Goal: Task Accomplishment & Management: Manage account settings

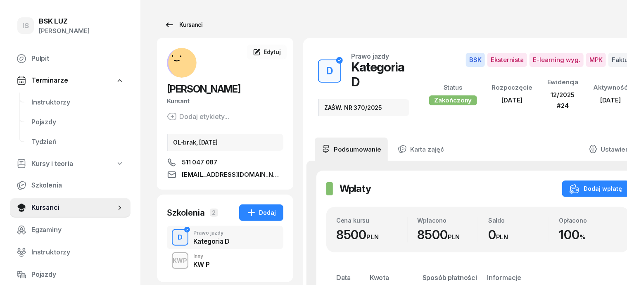
click at [176, 26] on div "Kursanci" at bounding box center [183, 25] width 38 height 10
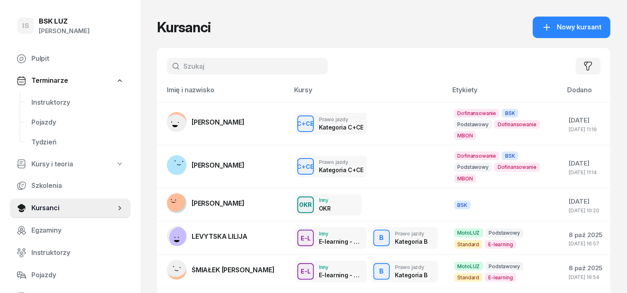
drag, startPoint x: 176, startPoint y: 68, endPoint x: 181, endPoint y: 68, distance: 5.4
click at [180, 68] on input "text" at bounding box center [247, 66] width 161 height 17
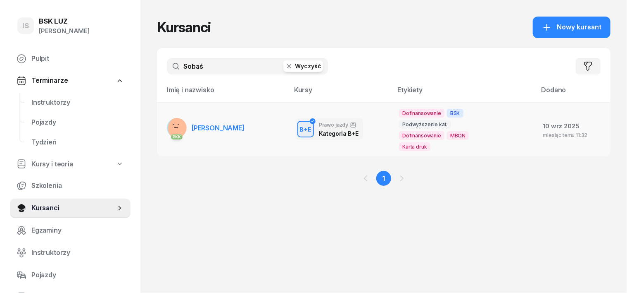
type input "Sobaś"
click at [164, 119] on rect at bounding box center [179, 128] width 30 height 30
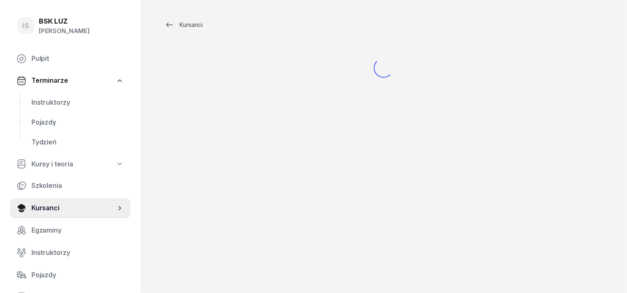
click at [162, 119] on div "Kursanci" at bounding box center [384, 146] width 487 height 293
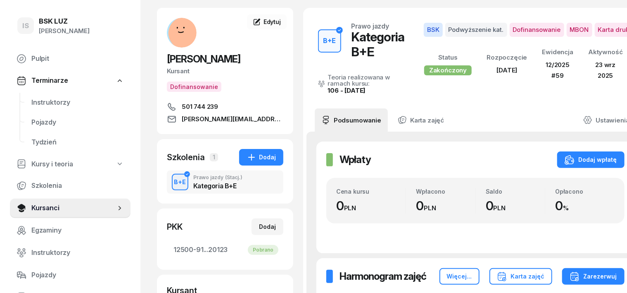
scroll to position [51, 0]
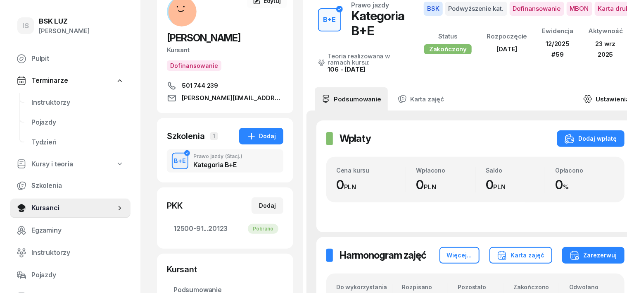
drag, startPoint x: 565, startPoint y: 98, endPoint x: 569, endPoint y: 102, distance: 5.3
click at [584, 99] on icon at bounding box center [588, 98] width 9 height 9
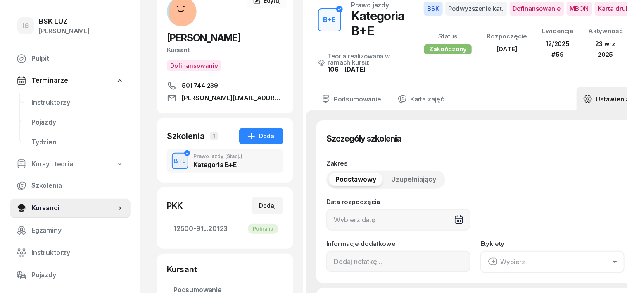
type input "[DATE]"
type input "15"
type input "12500"
type input "91161"
type input "35013"
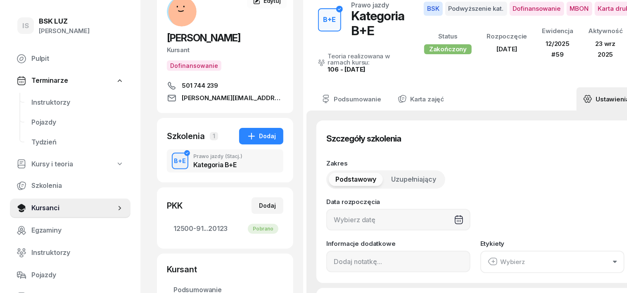
type input "20123"
type input "59"
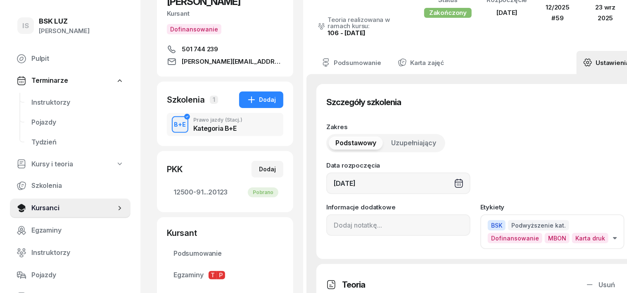
scroll to position [103, 0]
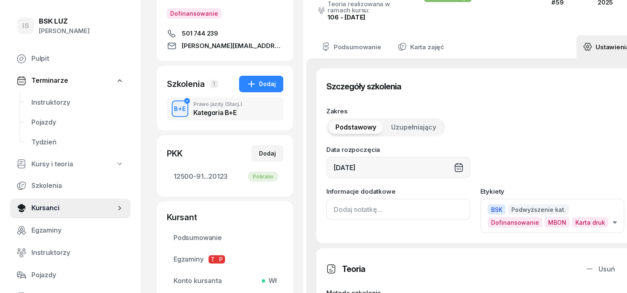
click at [326, 206] on input at bounding box center [398, 208] width 144 height 21
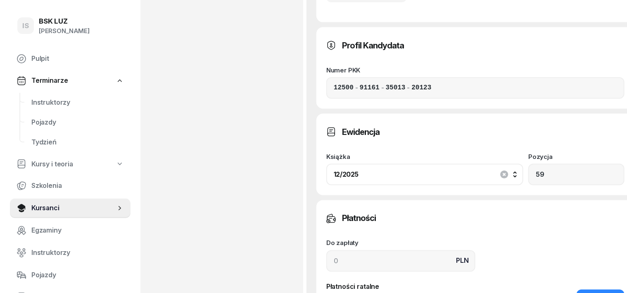
scroll to position [723, 0]
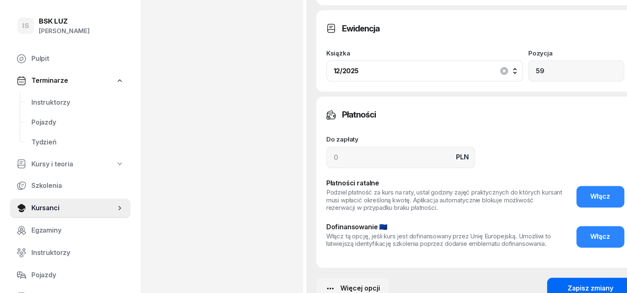
type input "ZASW. NR 375/2025"
click at [568, 283] on div "Zapisz zmiany" at bounding box center [591, 288] width 46 height 11
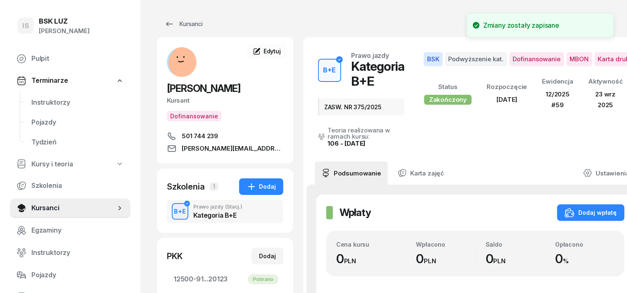
scroll to position [0, 0]
